Goal: Task Accomplishment & Management: Manage account settings

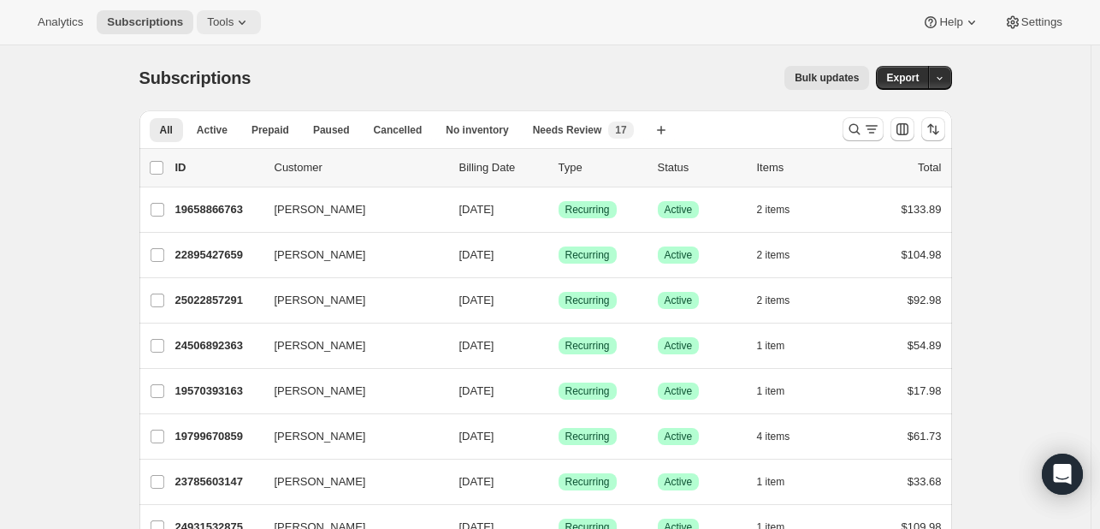
click at [222, 24] on span "Tools" at bounding box center [220, 22] width 27 height 14
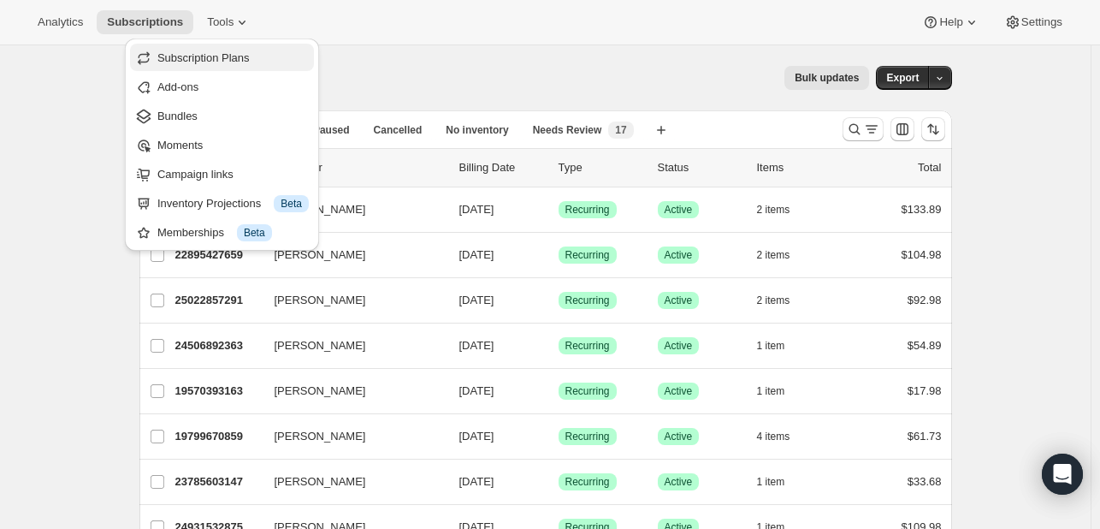
click at [208, 56] on span "Subscription Plans" at bounding box center [203, 57] width 92 height 13
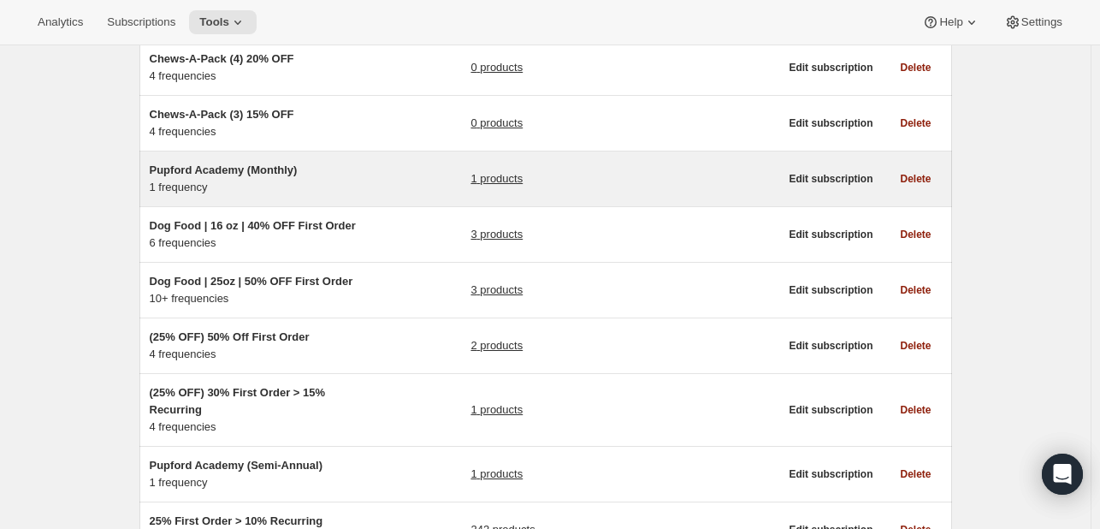
scroll to position [342, 0]
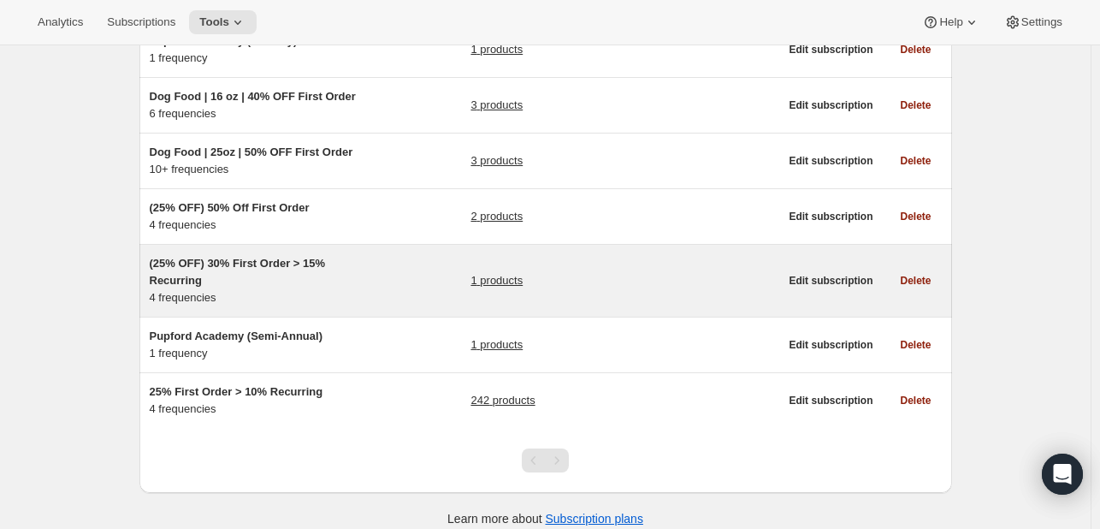
click at [358, 281] on h5 "(25% OFF) 30% First Order > 15% Recurring" at bounding box center [257, 272] width 214 height 34
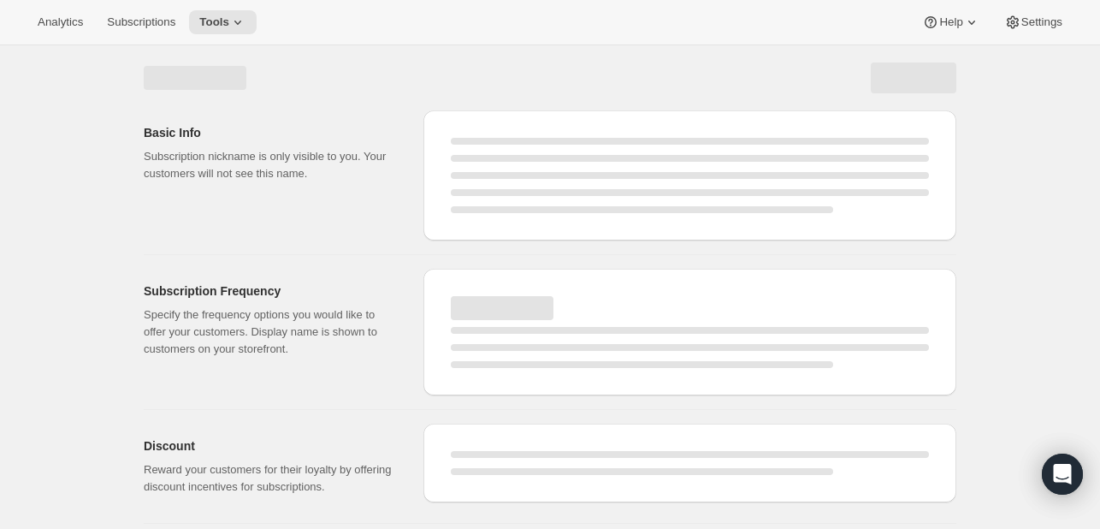
select select "WEEK"
select select "MONTH"
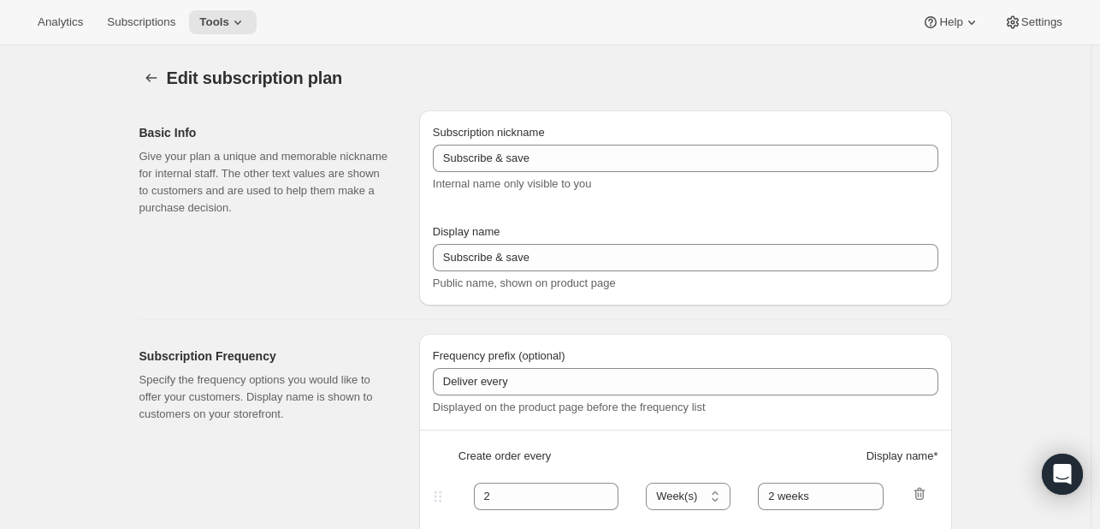
type input "(25% OFF) 30% First Order > 15% Recurring"
select select "WEEK"
select select "MONTH"
click at [147, 76] on icon "Subscription plans" at bounding box center [151, 77] width 17 height 17
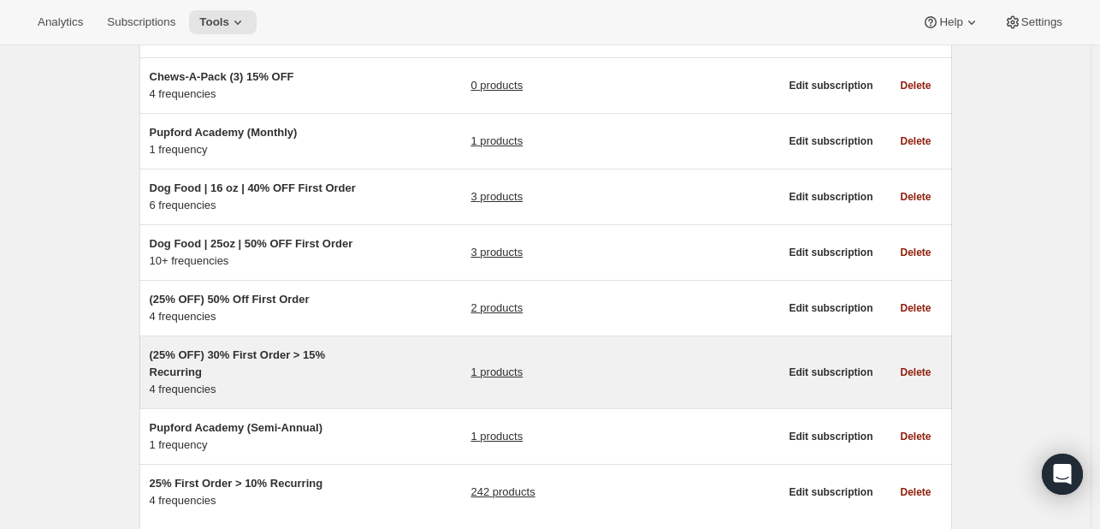
scroll to position [356, 0]
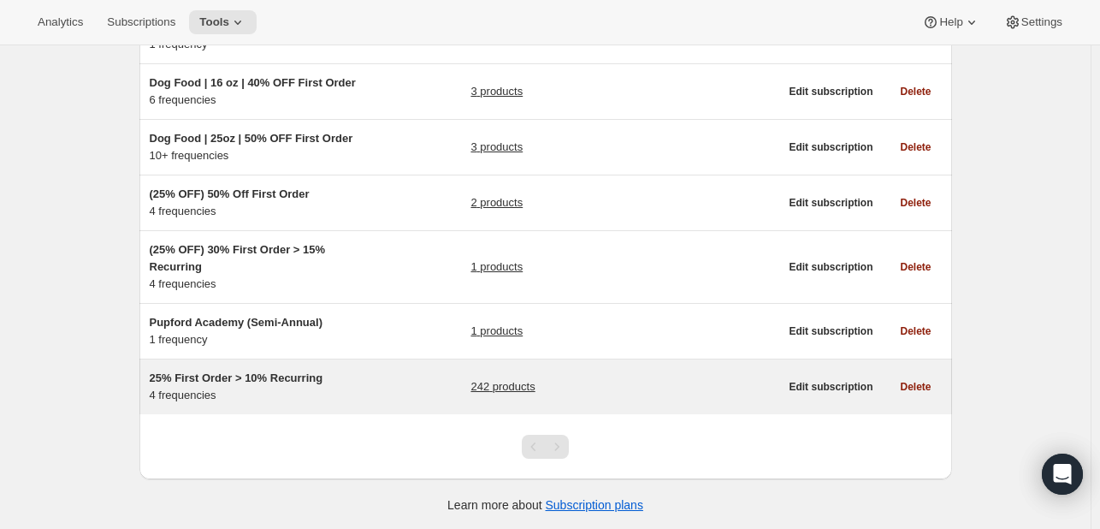
click at [399, 376] on div "25% First Order > 10% Recurring 4 frequencies 242 products" at bounding box center [465, 387] width 630 height 34
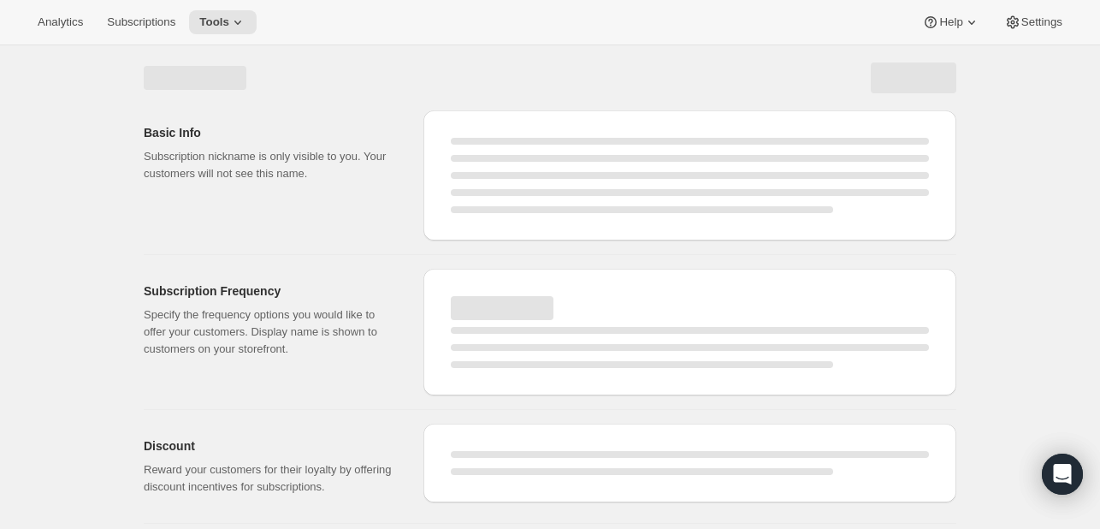
select select "WEEK"
select select "MONTH"
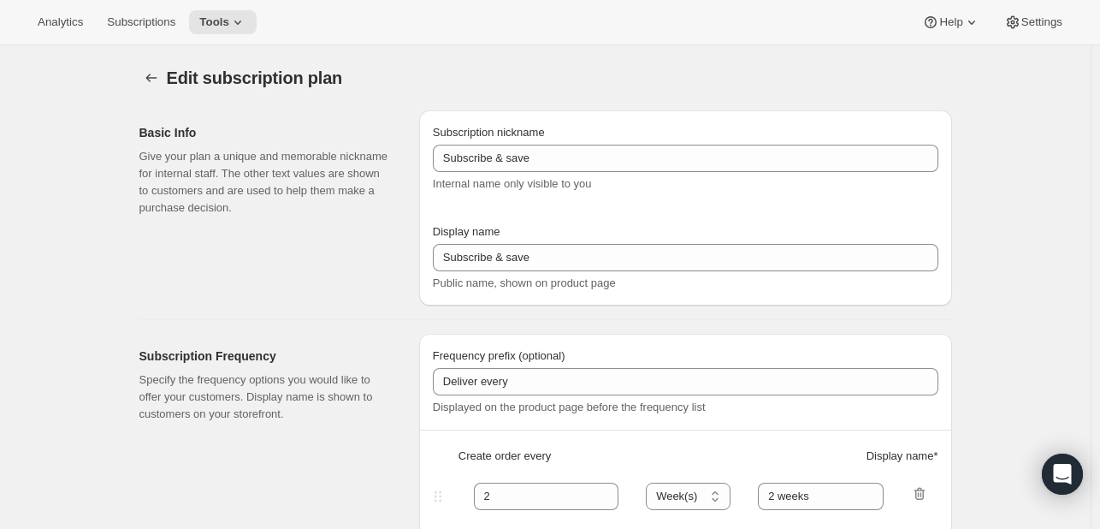
type input "25% First Order > 10% Recurring"
type input "Subscribe & Save"
select select "WEEK"
select select "MONTH"
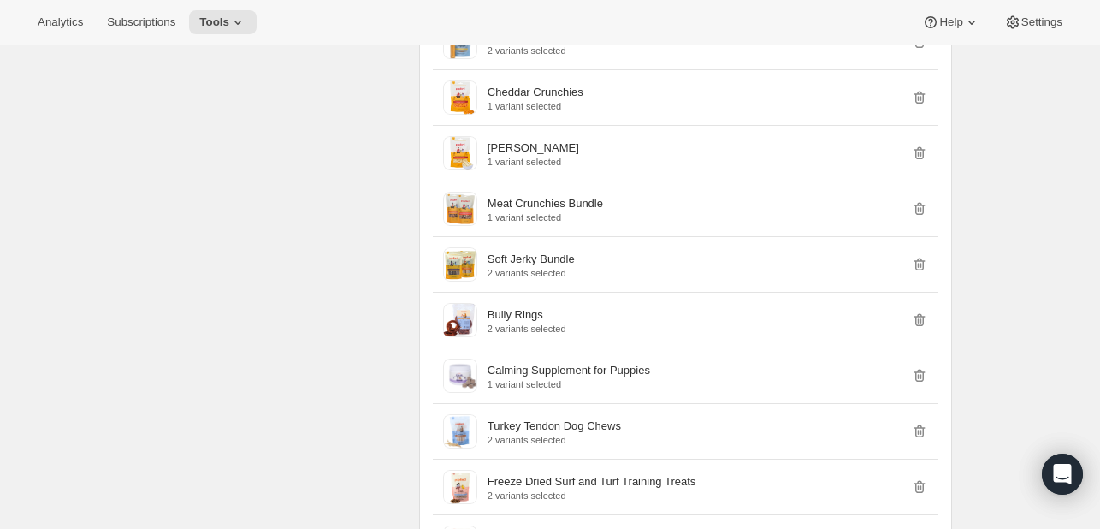
scroll to position [6582, 0]
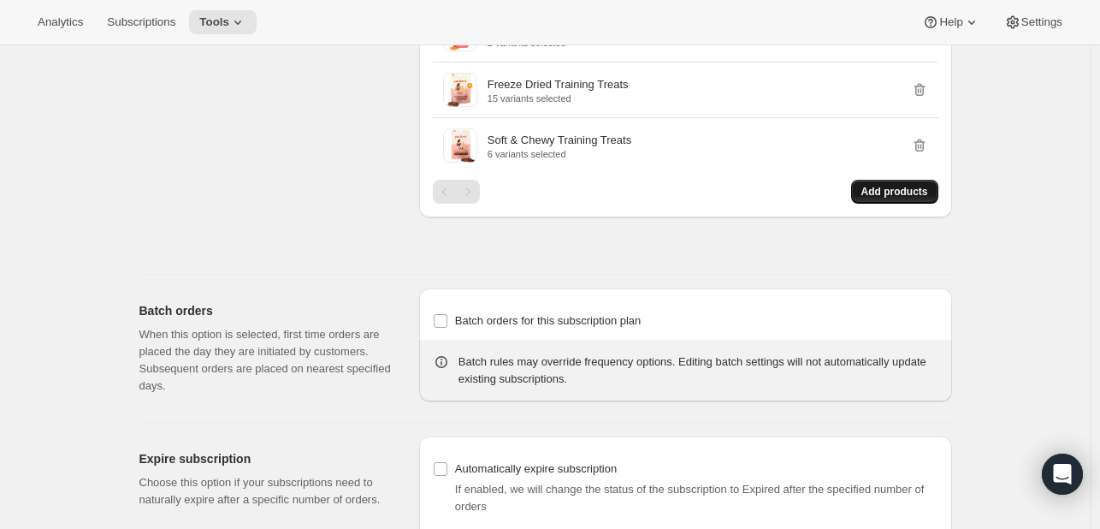
click at [910, 182] on button "Add products" at bounding box center [894, 192] width 87 height 24
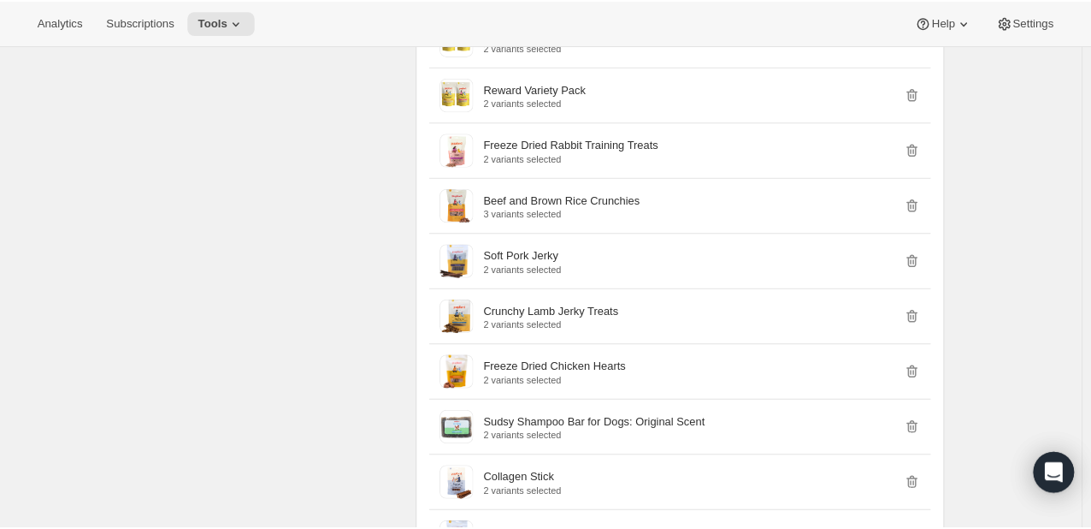
scroll to position [4615, 0]
